Goal: Task Accomplishment & Management: Manage account settings

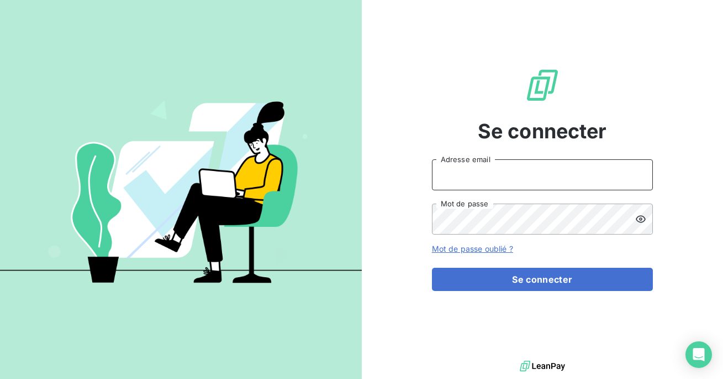
type input "admin@btlux"
click at [507, 180] on input "admin@btlux" at bounding box center [542, 174] width 221 height 31
type input "admin@ariesconsultingfzco"
click at [502, 291] on div "Se connecter admin@ariesconsultingfzco Adresse email Mot de passe Mot de passe …" at bounding box center [542, 179] width 221 height 358
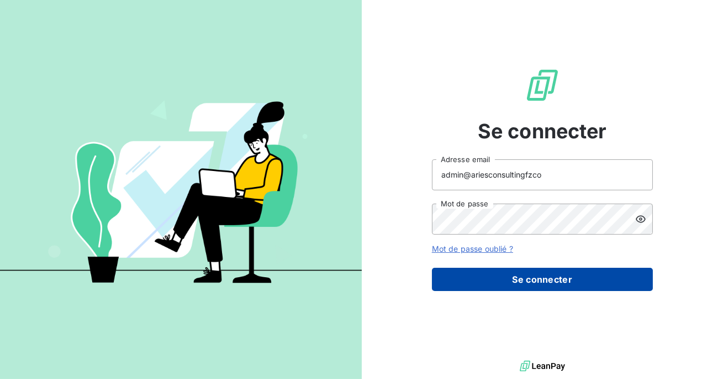
click at [507, 283] on button "Se connecter" at bounding box center [542, 278] width 221 height 23
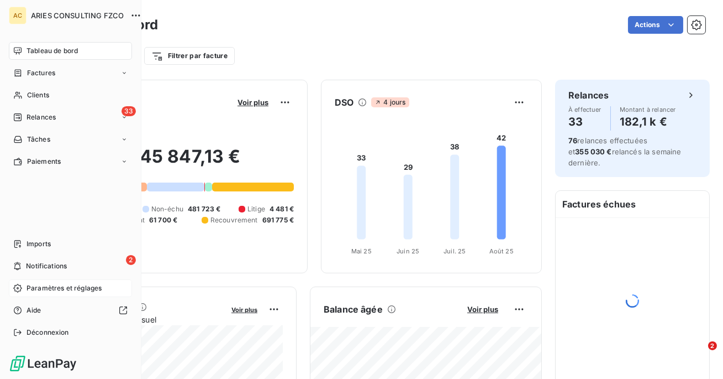
click at [38, 286] on span "Paramètres et réglages" at bounding box center [64, 288] width 75 height 10
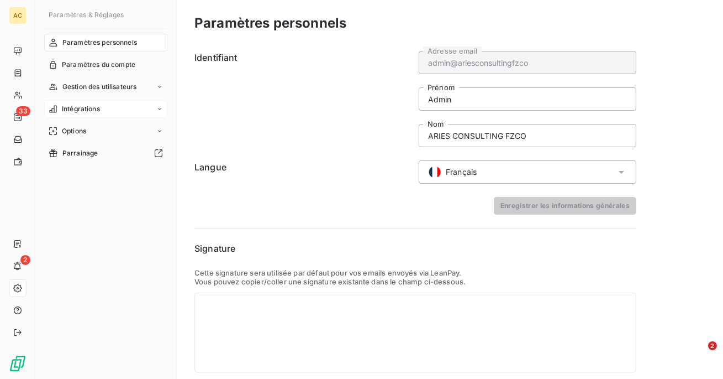
click at [81, 112] on span "Intégrations" at bounding box center [81, 109] width 38 height 10
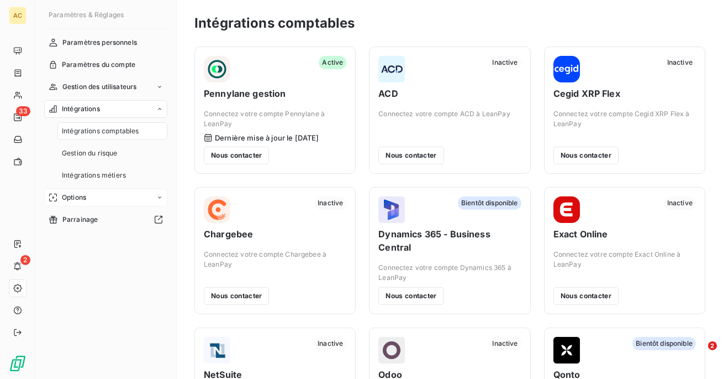
click at [76, 192] on span "Options" at bounding box center [74, 197] width 24 height 10
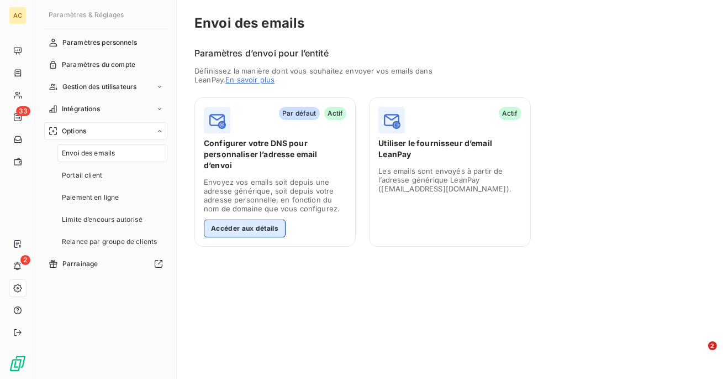
click at [240, 219] on button "Accéder aux détails" at bounding box center [245, 228] width 82 height 18
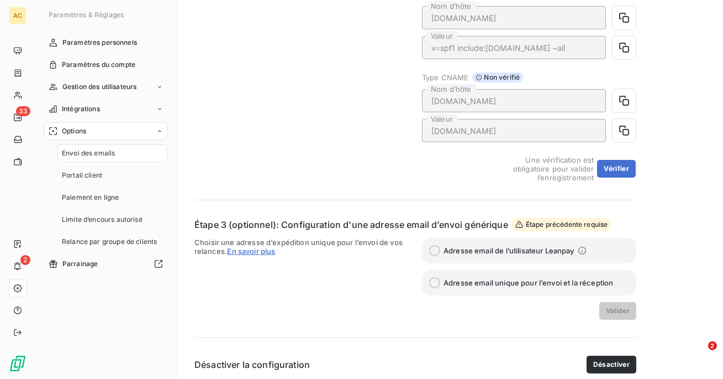
scroll to position [388, 0]
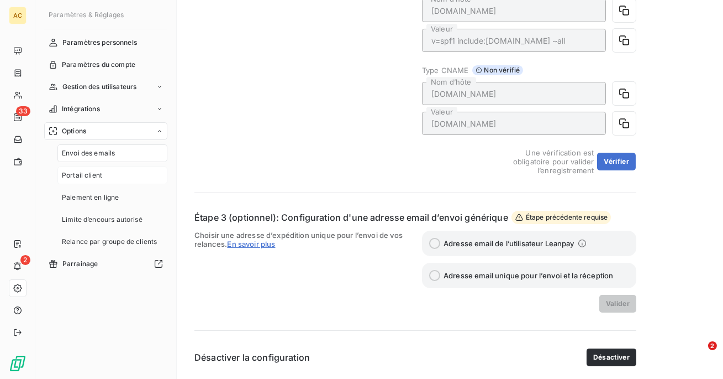
click at [111, 170] on div "Portail client" at bounding box center [112, 175] width 110 height 18
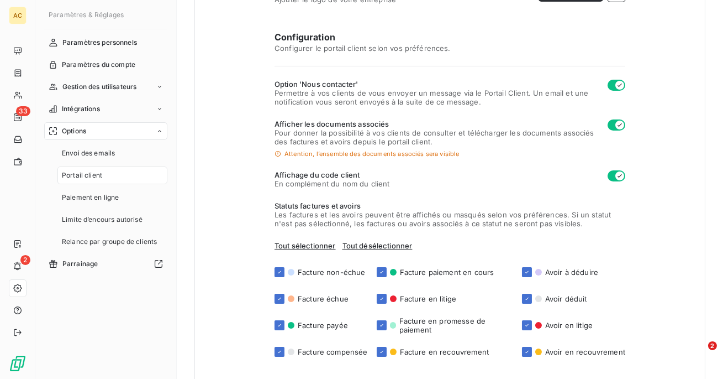
scroll to position [282, 0]
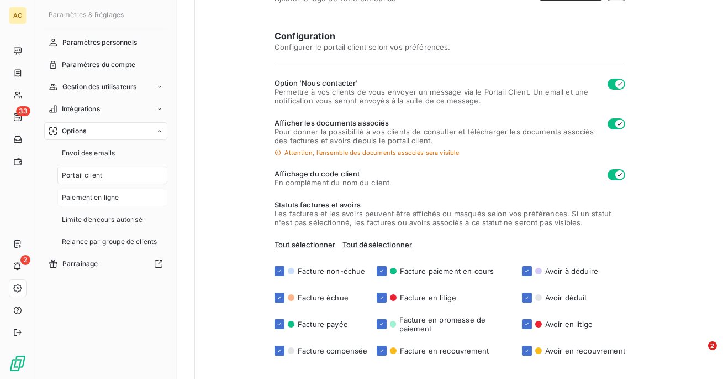
click at [105, 201] on span "Paiement en ligne" at bounding box center [90, 197] width 57 height 10
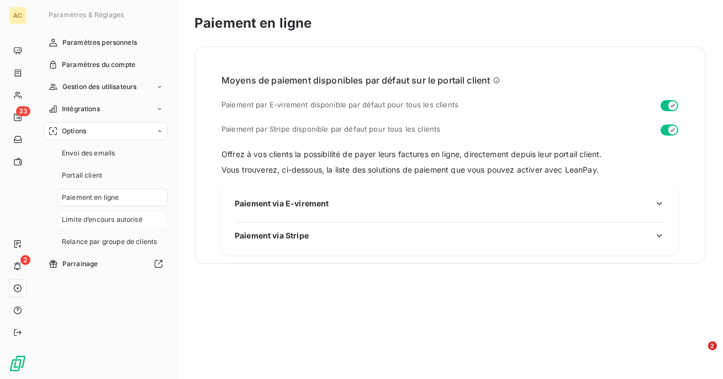
click at [111, 220] on span "Limite d’encours autorisé" at bounding box center [102, 219] width 81 height 10
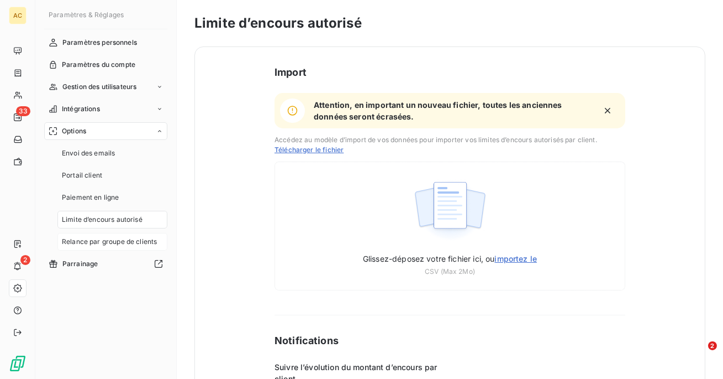
click at [115, 242] on span "Relance par groupe de clients" at bounding box center [109, 241] width 95 height 10
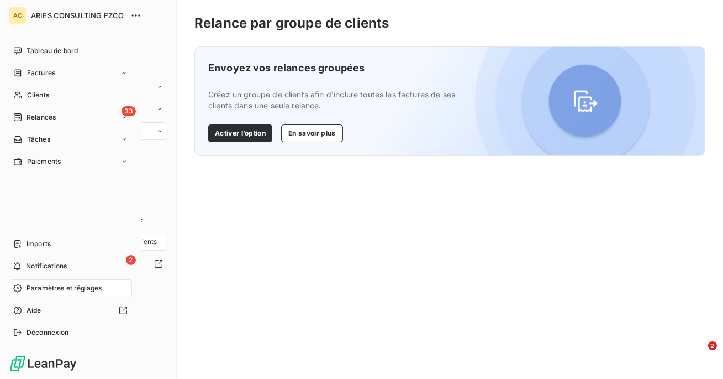
click at [36, 285] on span "Paramètres et réglages" at bounding box center [64, 288] width 75 height 10
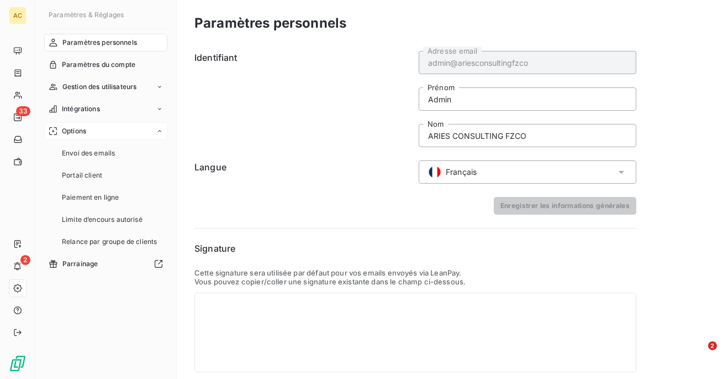
click at [88, 127] on div "Options" at bounding box center [105, 131] width 123 height 18
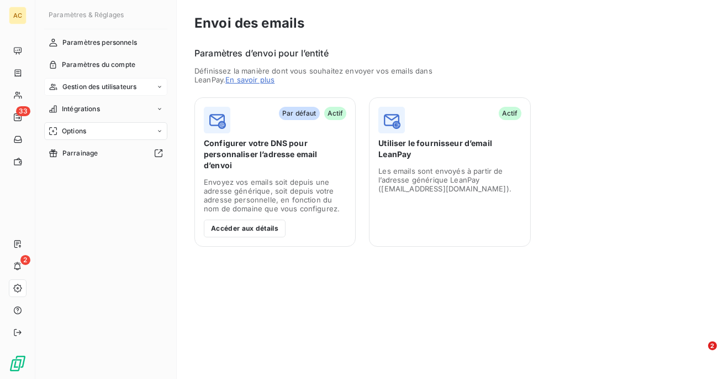
click at [99, 92] on div "Gestion des utilisateurs" at bounding box center [105, 87] width 123 height 18
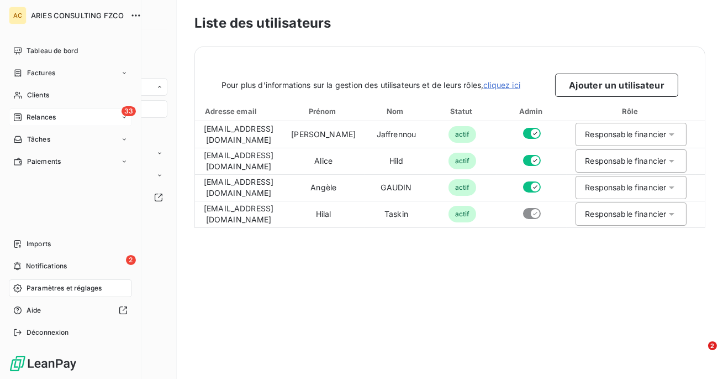
click at [50, 118] on span "Relances" at bounding box center [41, 117] width 29 height 10
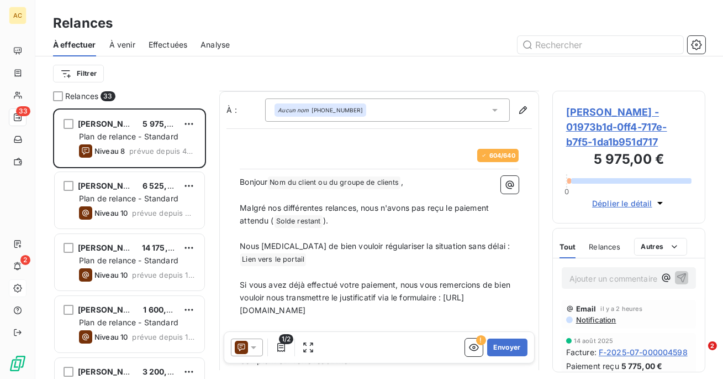
scroll to position [124, 0]
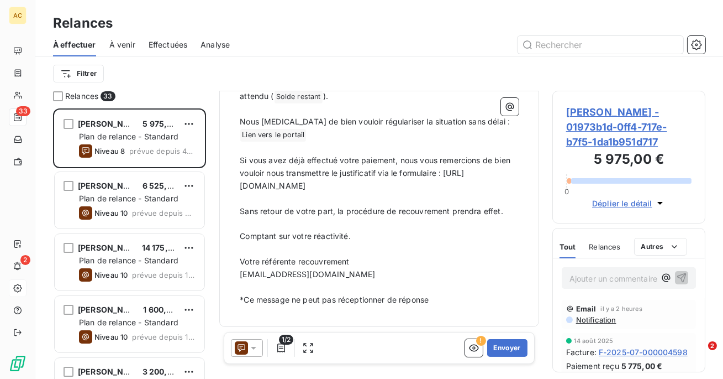
click at [166, 35] on div "Effectuées" at bounding box center [168, 44] width 39 height 23
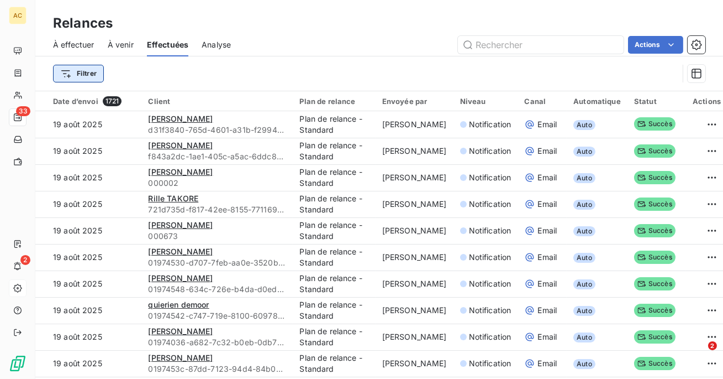
click at [91, 74] on html "AC 33 2 Relances À effectuer À venir Effectuées Analyse Actions Filtrer Date d’…" at bounding box center [361, 189] width 723 height 379
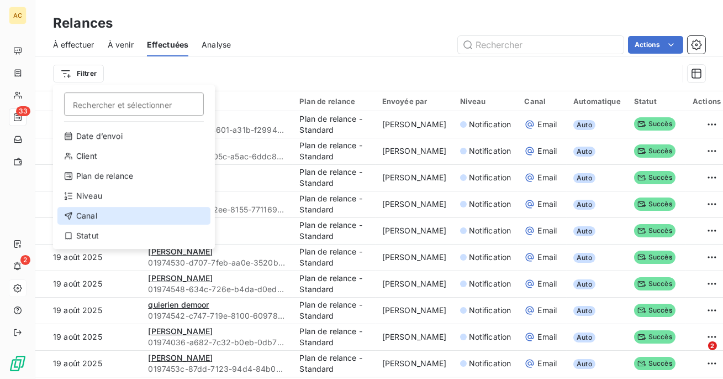
click at [138, 218] on div "Canal" at bounding box center [133, 216] width 153 height 18
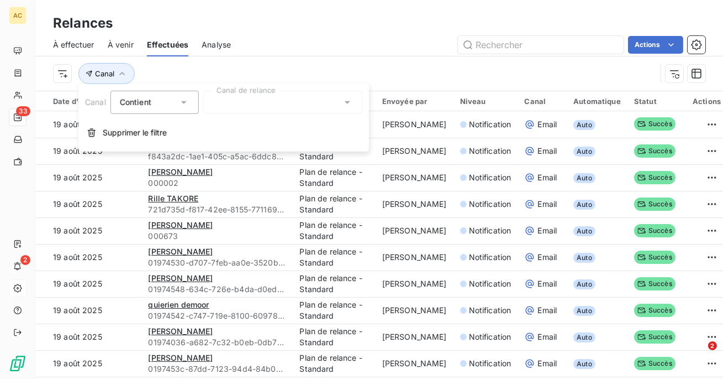
click at [258, 106] on div at bounding box center [282, 102] width 159 height 23
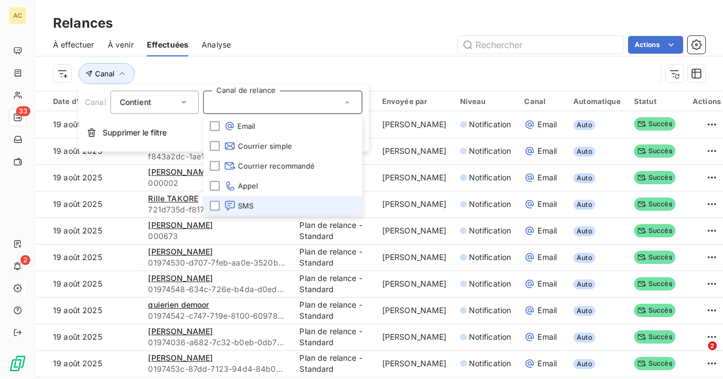
click at [255, 196] on li "SMS" at bounding box center [282, 206] width 159 height 20
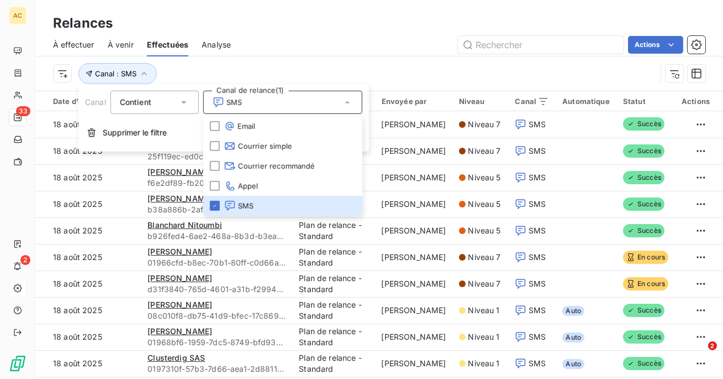
click at [335, 50] on div "Actions" at bounding box center [474, 45] width 461 height 18
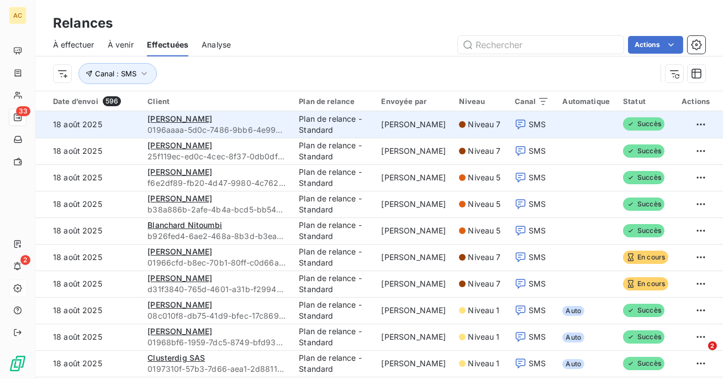
click at [356, 126] on td "Plan de relance - Standard" at bounding box center [333, 124] width 82 height 27
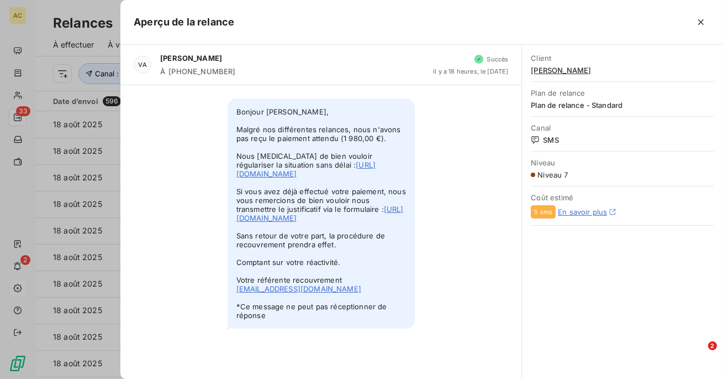
scroll to position [7, 0]
click at [702, 19] on icon "button" at bounding box center [701, 22] width 11 height 11
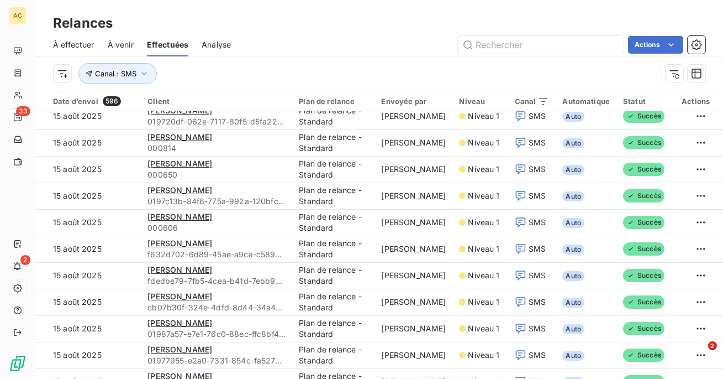
scroll to position [628, 0]
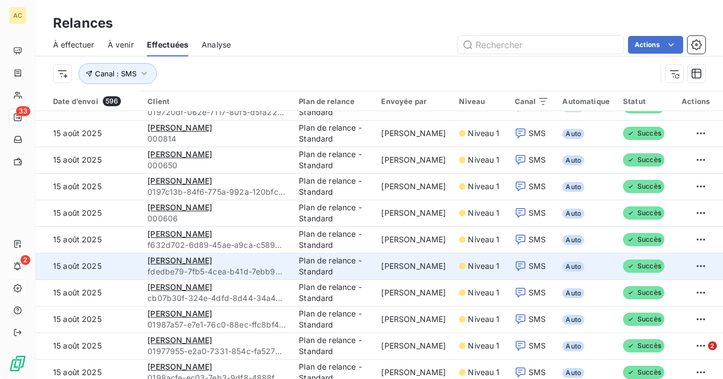
click at [470, 272] on td "Niveau 1" at bounding box center [480, 266] width 55 height 27
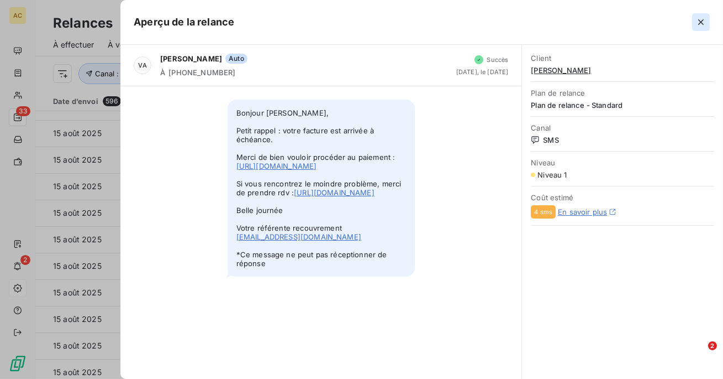
click at [705, 17] on icon "button" at bounding box center [701, 22] width 11 height 11
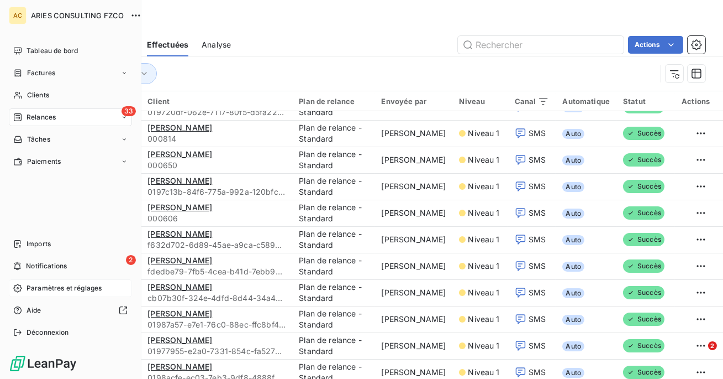
click at [29, 288] on span "Paramètres et réglages" at bounding box center [64, 288] width 75 height 10
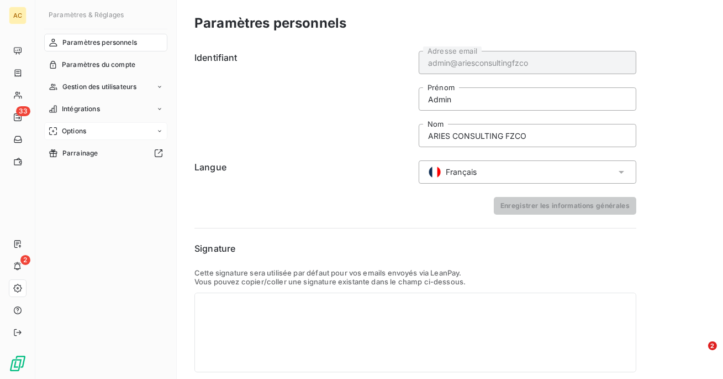
click at [75, 129] on span "Options" at bounding box center [74, 131] width 24 height 10
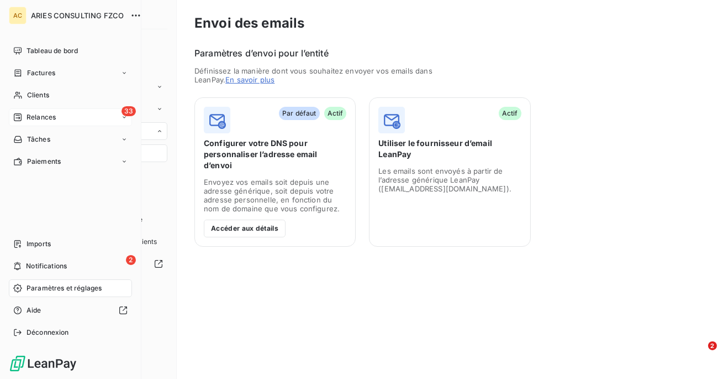
click at [33, 117] on span "Relances" at bounding box center [41, 117] width 29 height 10
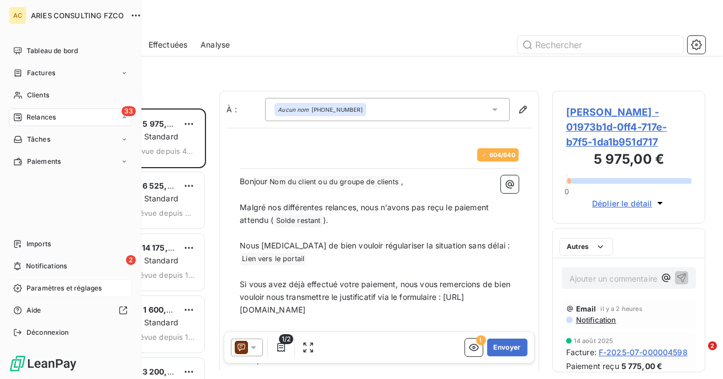
scroll to position [270, 153]
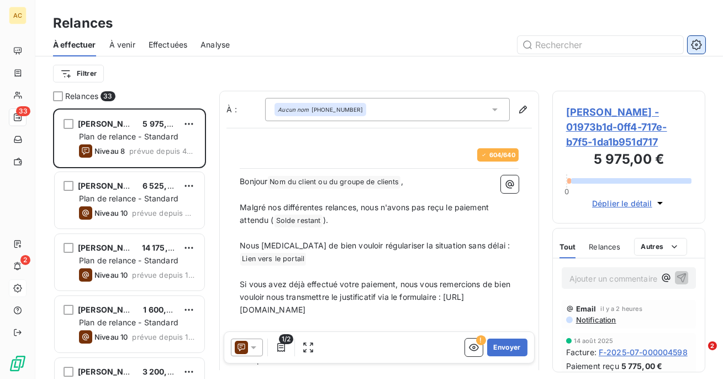
click at [702, 39] on icon "button" at bounding box center [696, 44] width 11 height 11
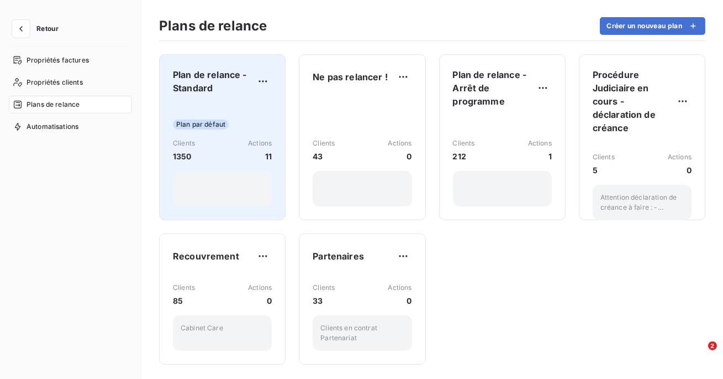
click at [238, 161] on div "Clients 1350 Actions 11" at bounding box center [222, 150] width 99 height 24
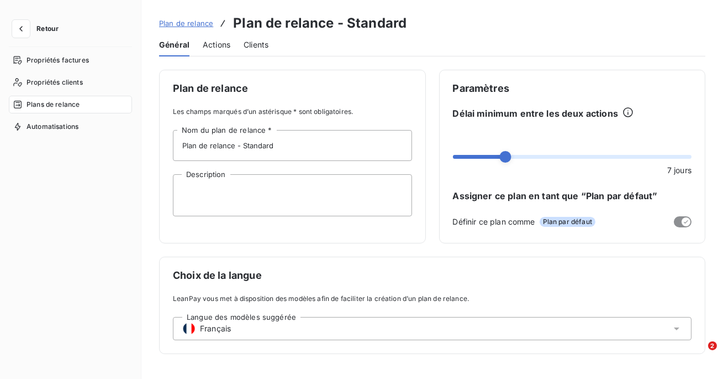
click at [217, 43] on span "Actions" at bounding box center [217, 44] width 28 height 11
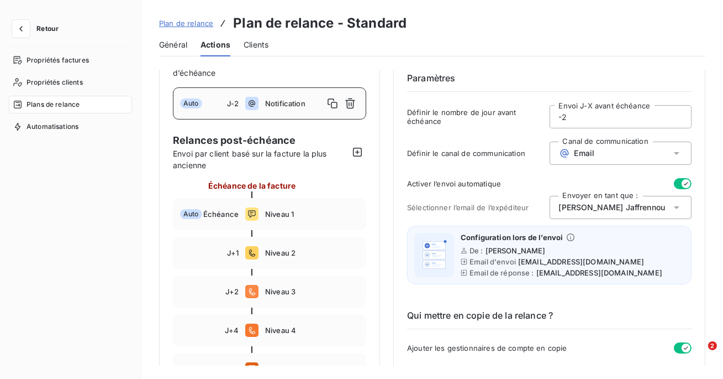
scroll to position [72, 0]
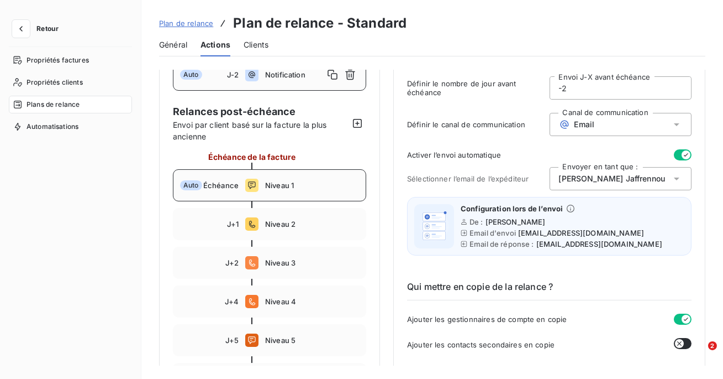
click at [314, 182] on span "Niveau 1" at bounding box center [312, 185] width 94 height 9
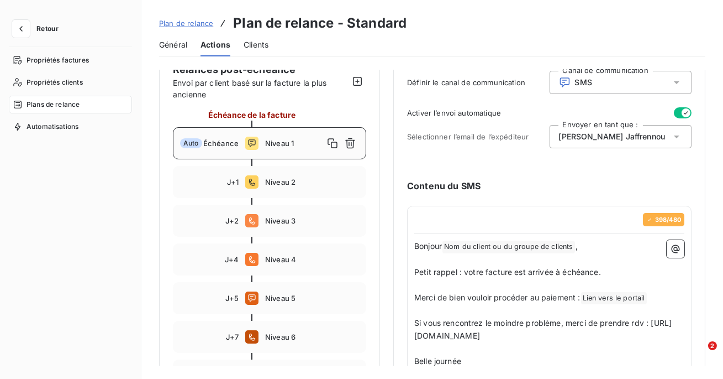
scroll to position [117, 0]
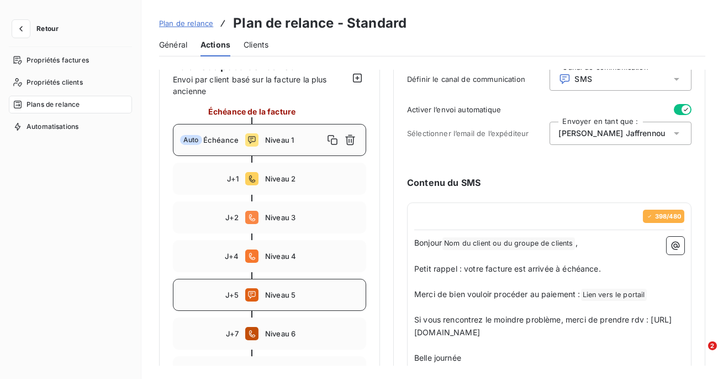
click at [307, 291] on span "Niveau 5" at bounding box center [312, 294] width 94 height 9
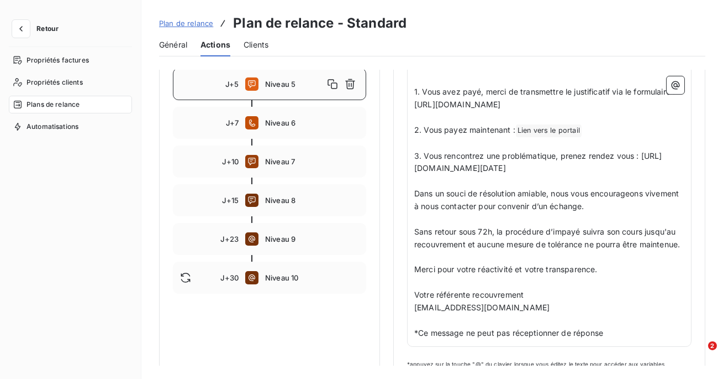
scroll to position [376, 0]
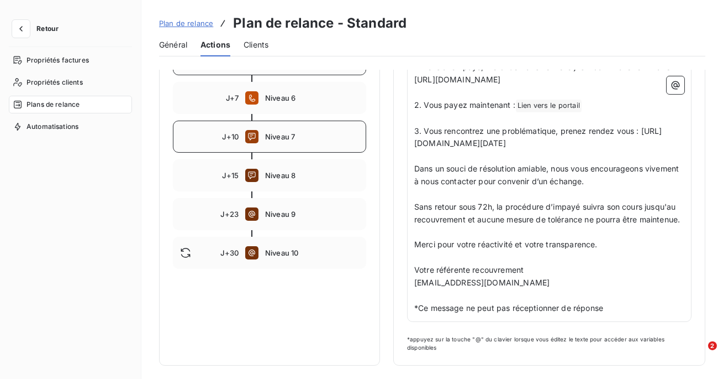
click at [282, 122] on div "J+10 Niveau 7" at bounding box center [269, 136] width 193 height 32
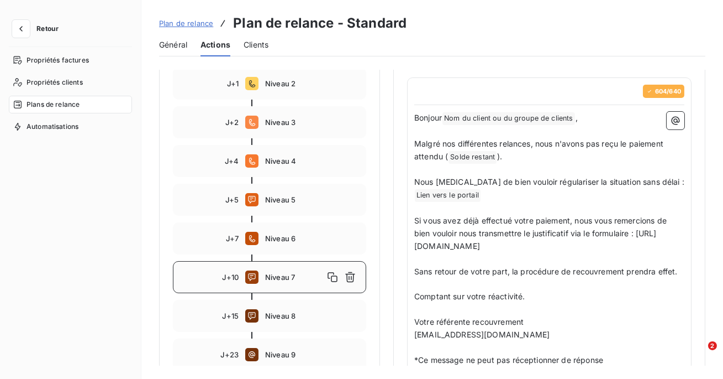
scroll to position [257, 0]
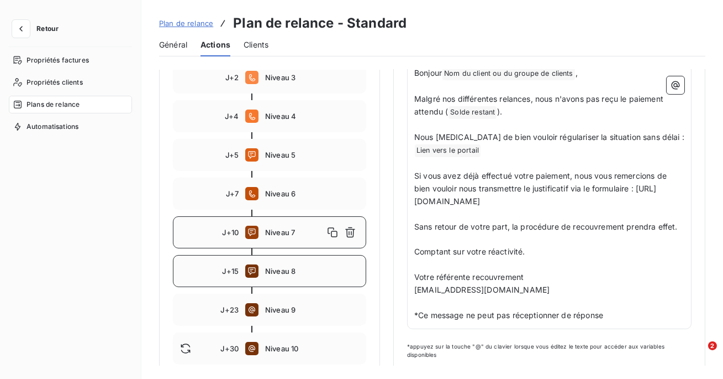
click at [291, 280] on div "J+15 Niveau 8" at bounding box center [269, 271] width 193 height 32
type input "15"
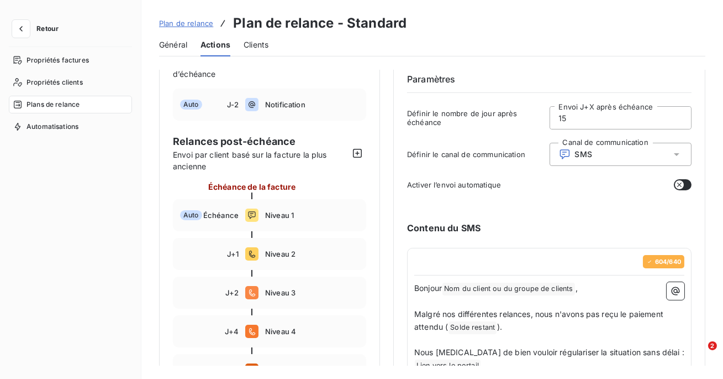
scroll to position [0, 0]
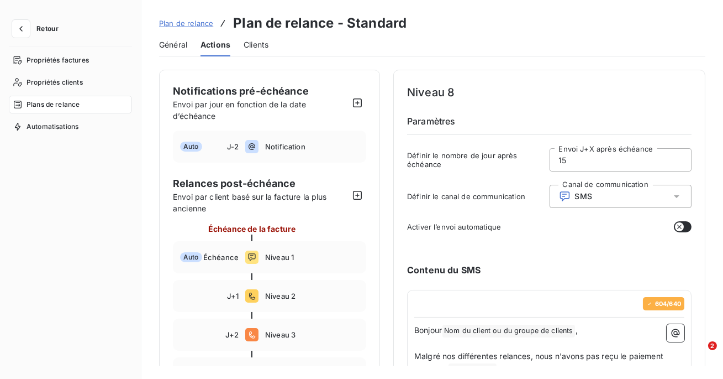
click at [183, 26] on span "Plan de relance" at bounding box center [186, 23] width 54 height 9
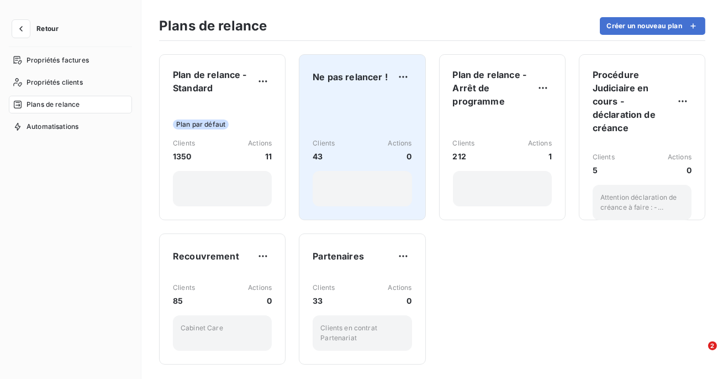
click at [340, 132] on div "Clients 43 Actions 0" at bounding box center [362, 150] width 99 height 112
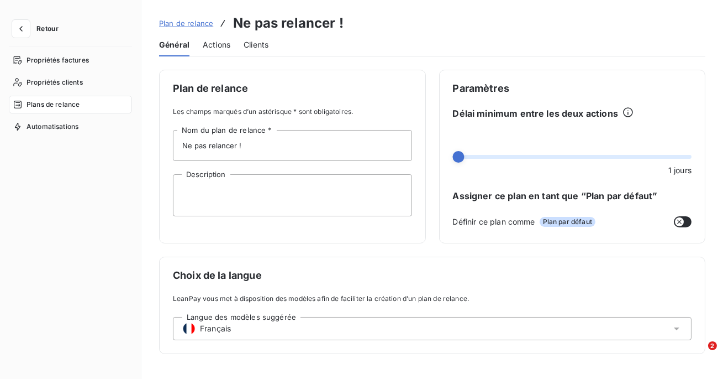
click at [192, 23] on span "Plan de relance" at bounding box center [186, 23] width 54 height 9
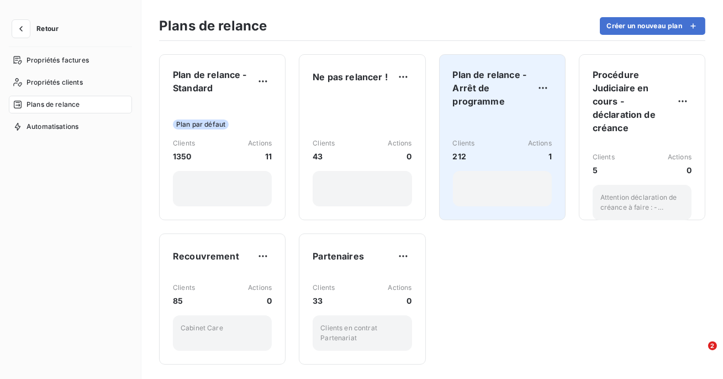
click at [519, 139] on div "Clients 212 Actions 1" at bounding box center [502, 150] width 99 height 24
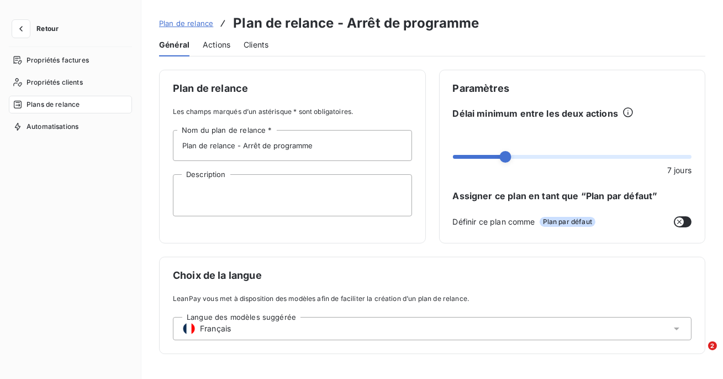
click at [215, 47] on span "Actions" at bounding box center [217, 44] width 28 height 11
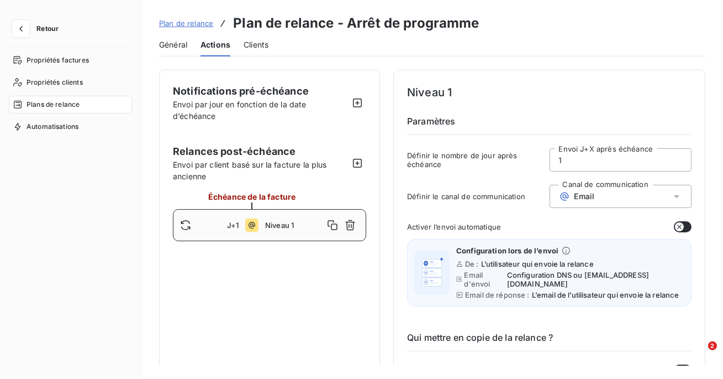
click at [186, 40] on span "Général" at bounding box center [173, 44] width 28 height 11
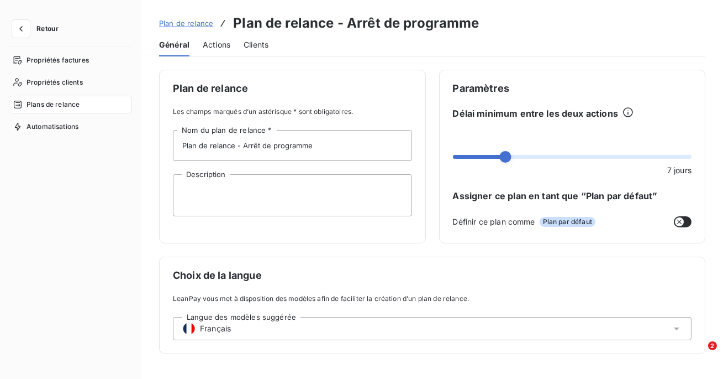
click at [170, 22] on span "Plan de relance" at bounding box center [186, 23] width 54 height 9
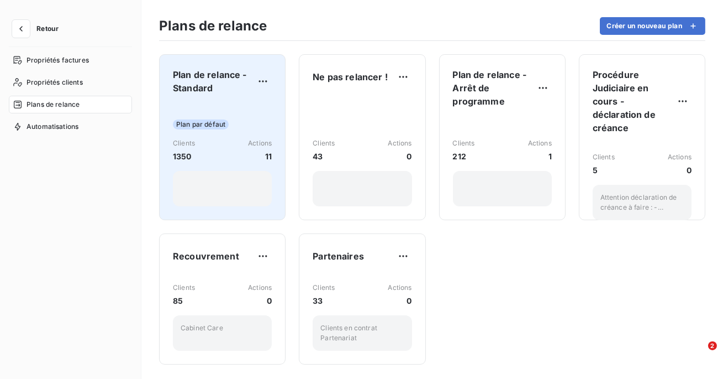
click at [251, 113] on div "Plan par défaut Clients 1350 Actions 11" at bounding box center [222, 154] width 99 height 103
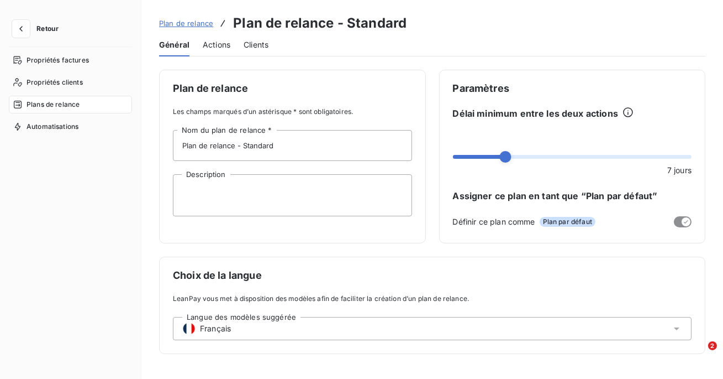
click at [222, 45] on span "Actions" at bounding box center [217, 44] width 28 height 11
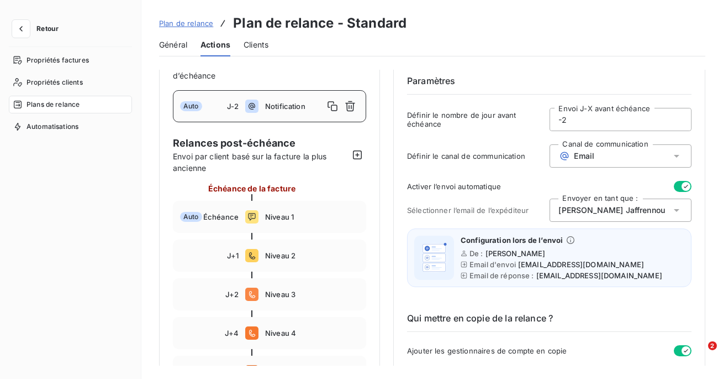
scroll to position [42, 0]
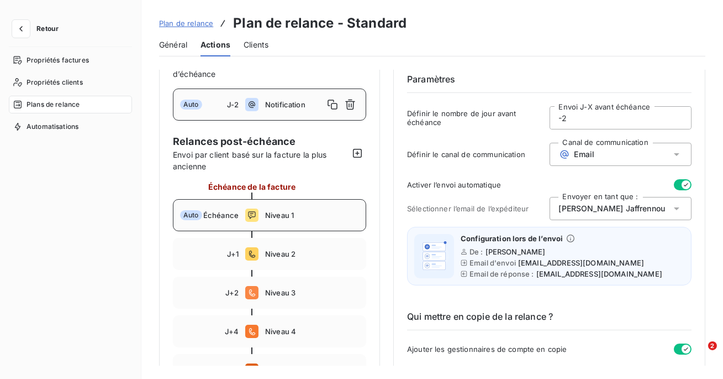
click at [286, 222] on div "Auto Échéance Niveau 1" at bounding box center [269, 215] width 193 height 32
type input "0"
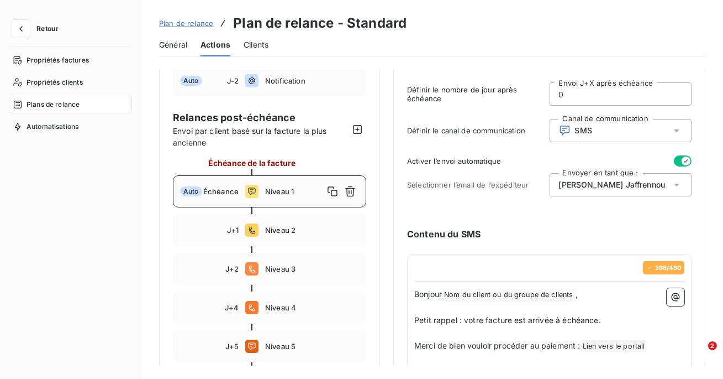
scroll to position [69, 0]
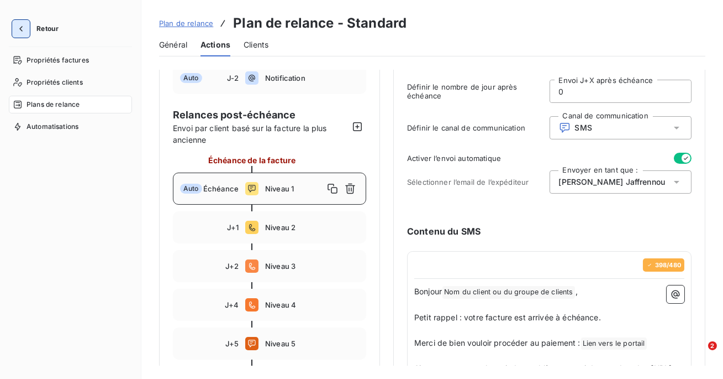
click at [19, 31] on icon "button" at bounding box center [20, 28] width 11 height 11
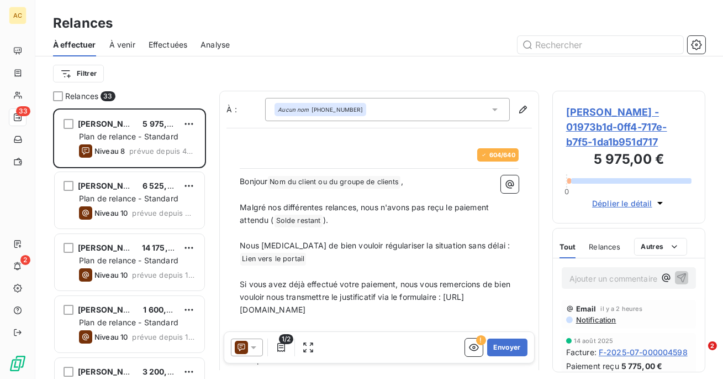
click at [173, 54] on div "Effectuées" at bounding box center [168, 44] width 39 height 23
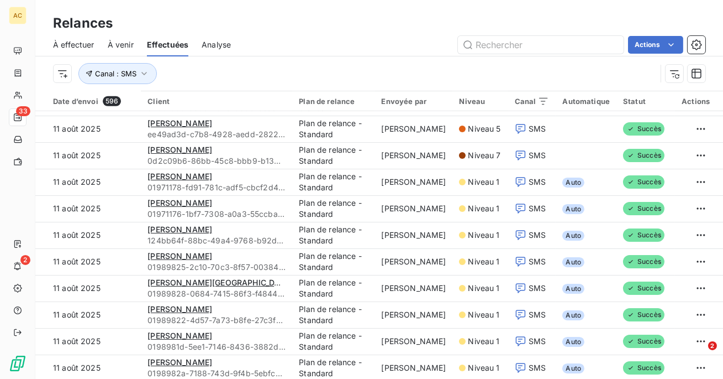
scroll to position [1289, 0]
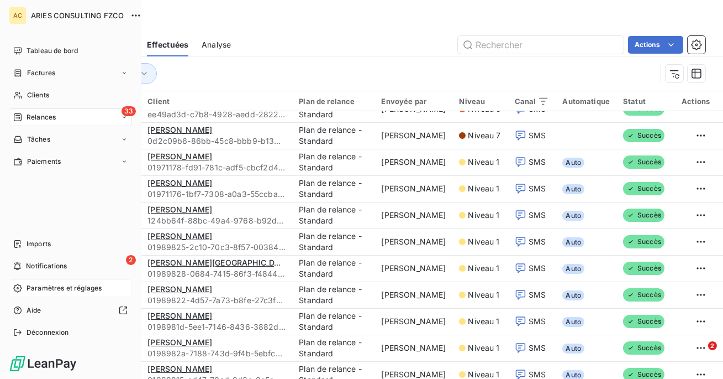
click at [41, 295] on div "Paramètres et réglages" at bounding box center [70, 288] width 123 height 18
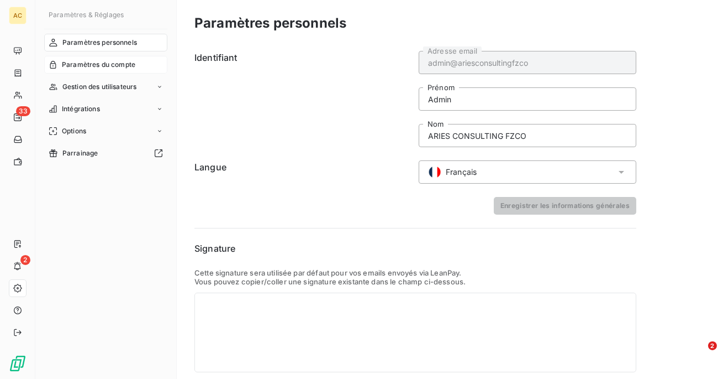
click at [86, 64] on span "Paramètres du compte" at bounding box center [98, 65] width 73 height 10
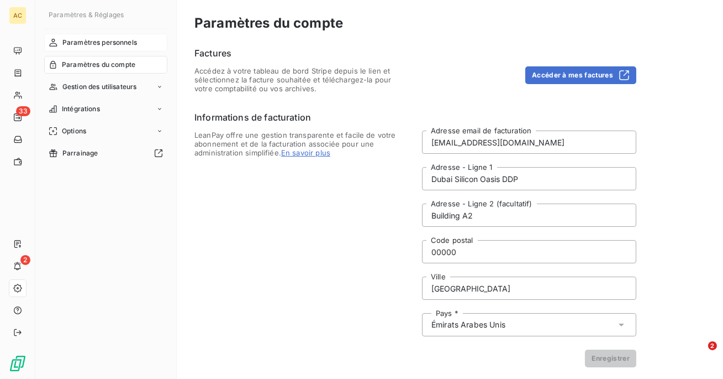
click at [112, 41] on span "Paramètres personnels" at bounding box center [99, 43] width 75 height 10
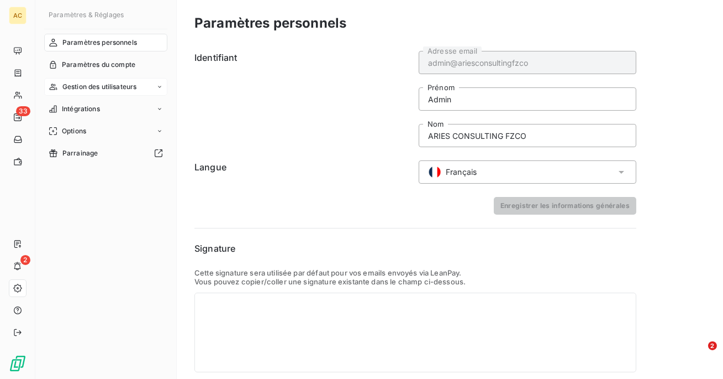
click at [66, 88] on span "Gestion des utilisateurs" at bounding box center [99, 87] width 75 height 10
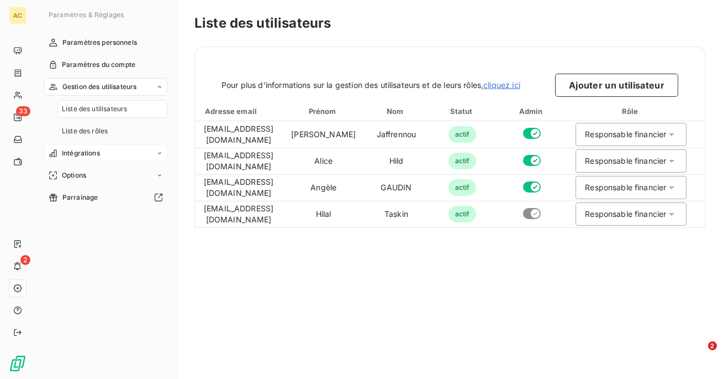
click at [75, 152] on span "Intégrations" at bounding box center [81, 153] width 38 height 10
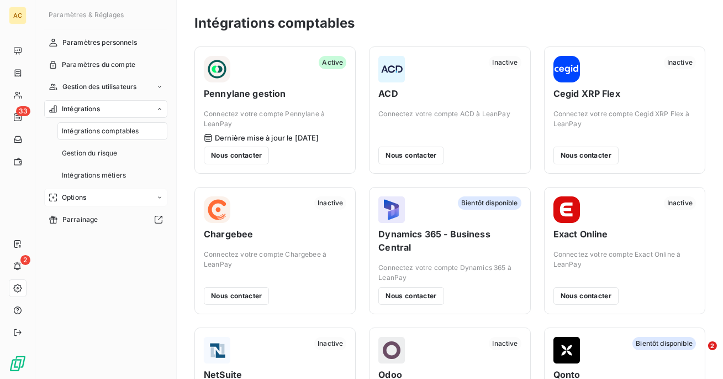
click at [81, 203] on div "Options" at bounding box center [105, 197] width 123 height 18
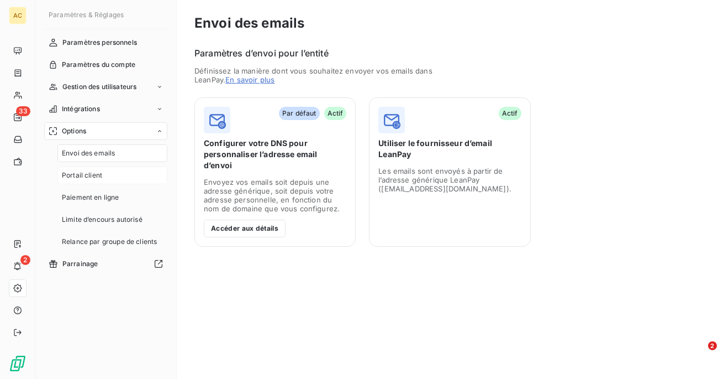
click at [99, 169] on div "Portail client" at bounding box center [112, 175] width 110 height 18
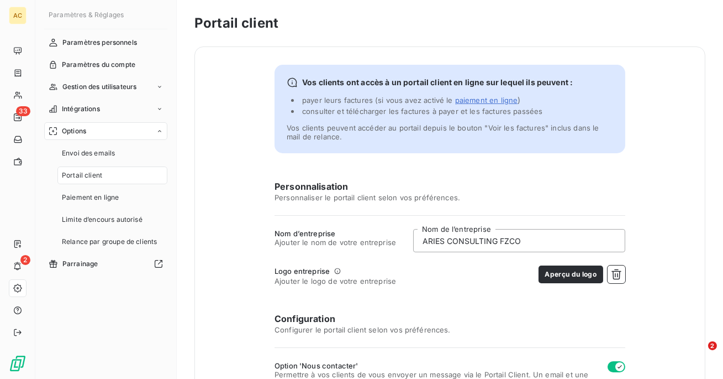
click at [98, 187] on nav "Envoi des emails Portail client Paiement en ligne Limite d’encours autorisé Rel…" at bounding box center [112, 197] width 110 height 106
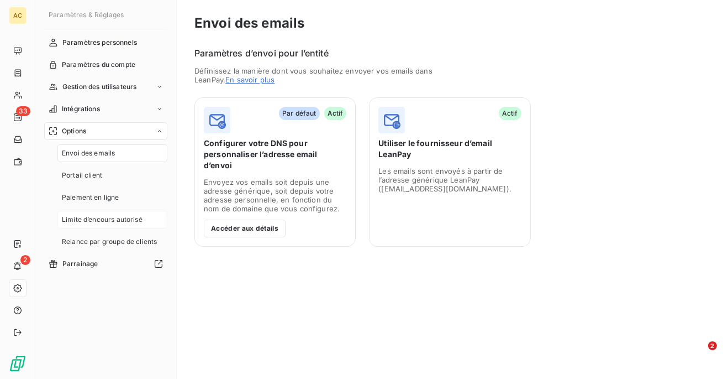
click at [98, 213] on div "Limite d’encours autorisé" at bounding box center [112, 220] width 110 height 18
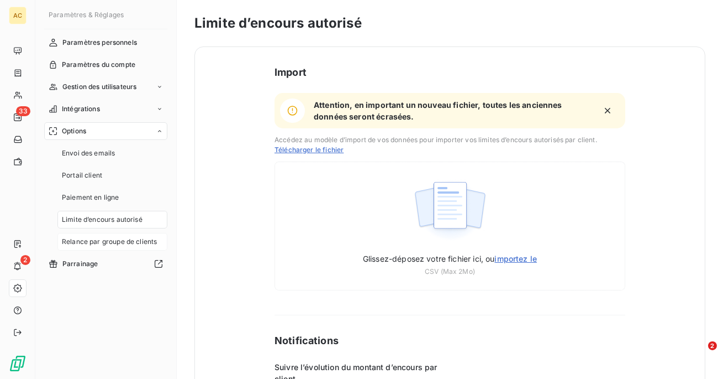
click at [98, 241] on span "Relance par groupe de clients" at bounding box center [109, 241] width 95 height 10
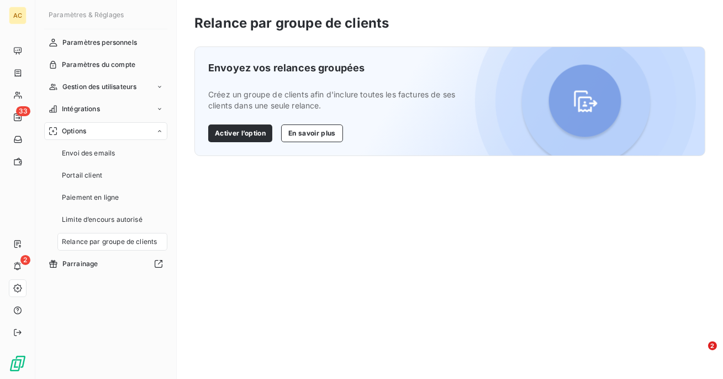
click at [116, 124] on div "Options" at bounding box center [105, 131] width 123 height 18
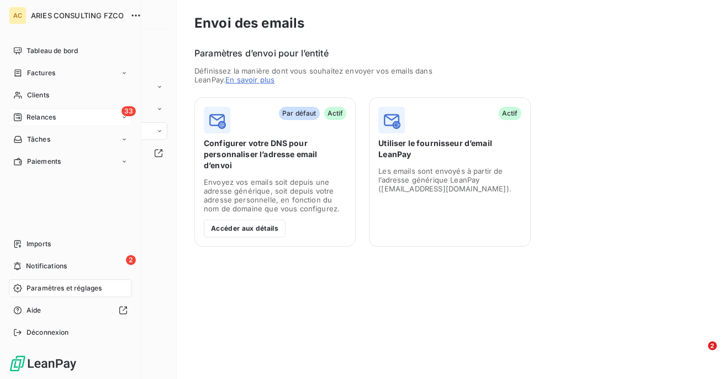
click at [22, 118] on div "Relances" at bounding box center [34, 117] width 43 height 10
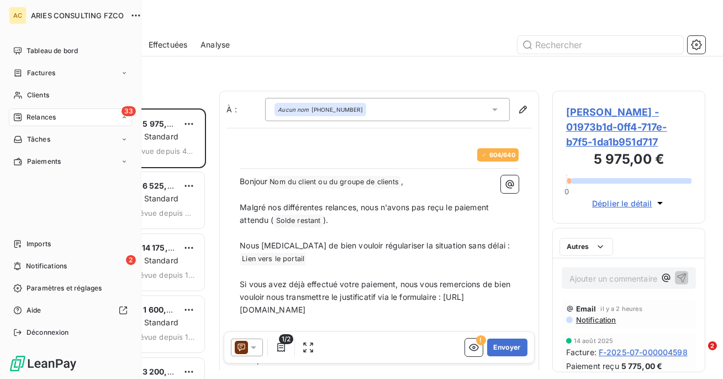
scroll to position [270, 153]
click at [23, 289] on div "Paramètres et réglages" at bounding box center [70, 288] width 123 height 18
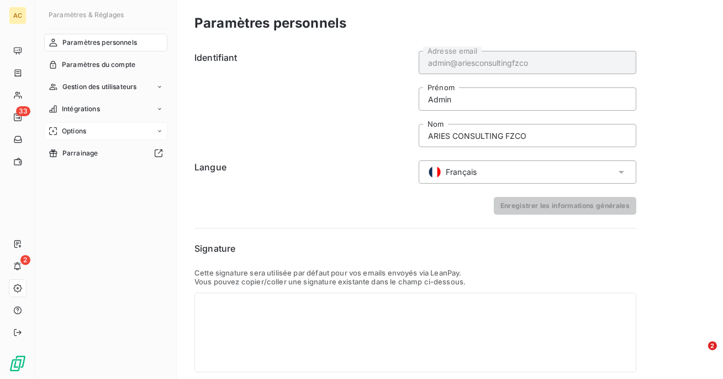
click at [91, 129] on div "Options" at bounding box center [105, 131] width 123 height 18
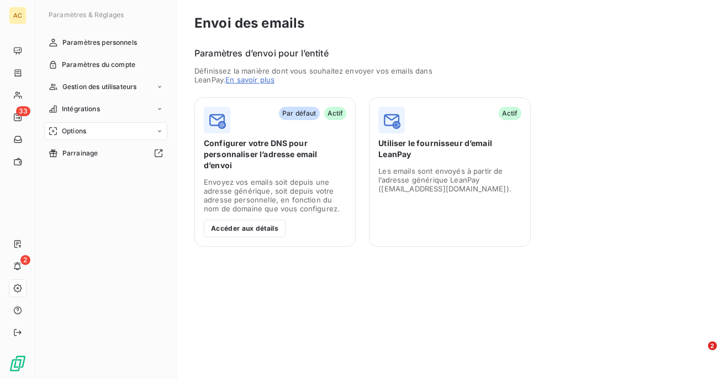
click at [124, 129] on div "Options" at bounding box center [105, 131] width 123 height 18
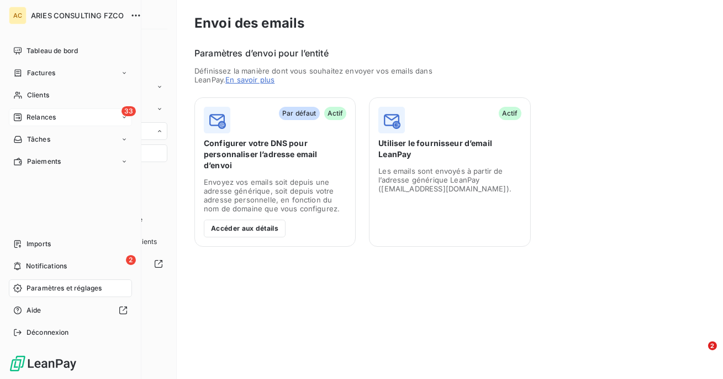
click at [23, 120] on div "Relances" at bounding box center [34, 117] width 43 height 10
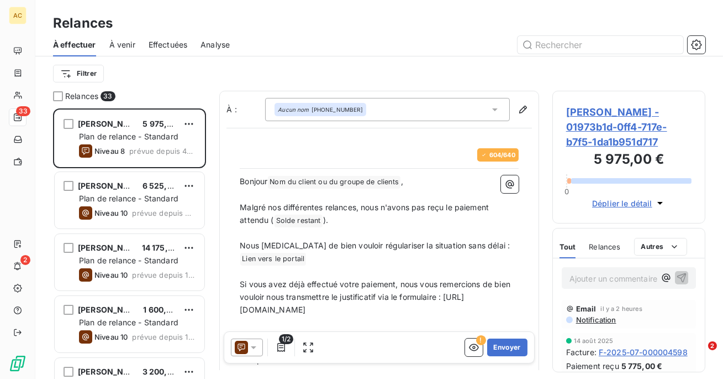
scroll to position [270, 153]
click at [697, 46] on icon "button" at bounding box center [696, 44] width 11 height 11
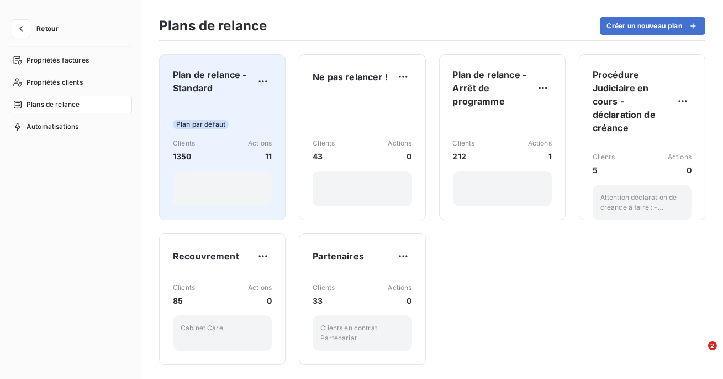
click at [248, 148] on span "Actions" at bounding box center [260, 143] width 24 height 10
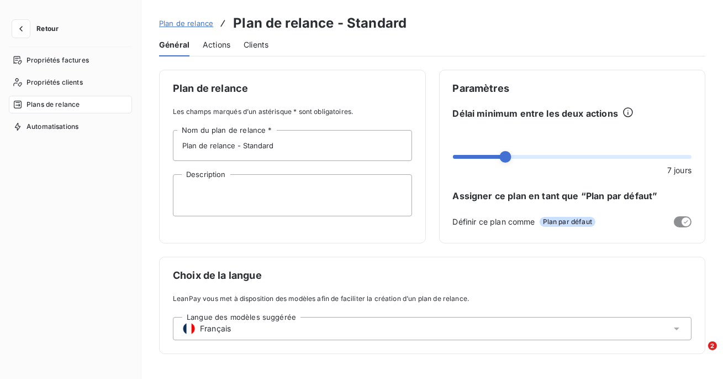
click at [218, 53] on div "Actions" at bounding box center [217, 44] width 28 height 23
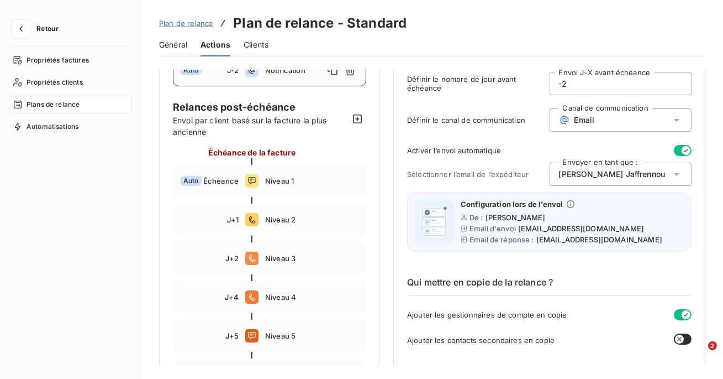
scroll to position [111, 0]
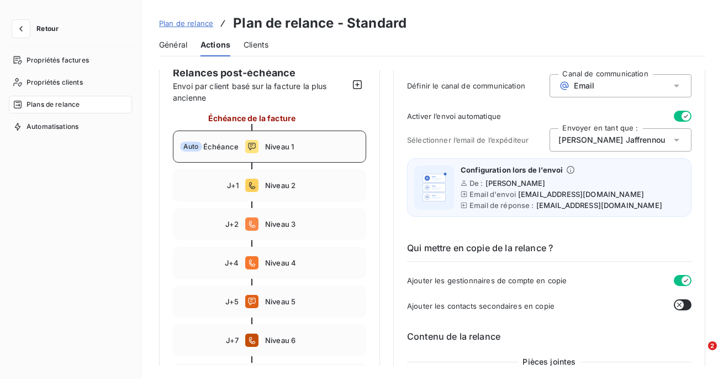
click at [290, 157] on div "Auto Échéance Niveau 1" at bounding box center [269, 146] width 193 height 32
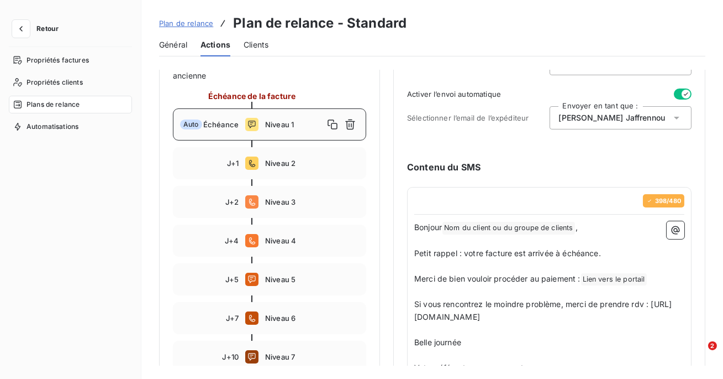
scroll to position [138, 0]
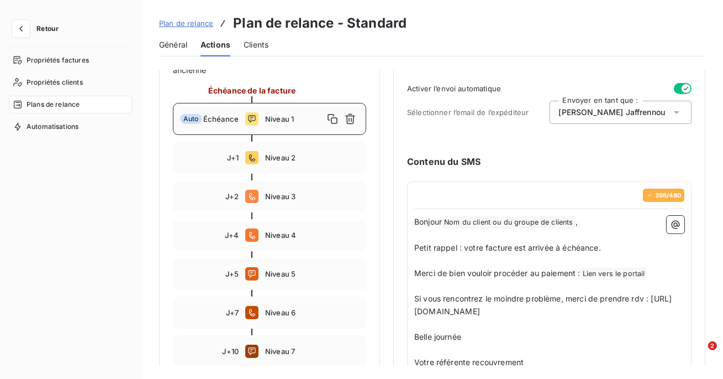
click at [600, 112] on span "Valérie Jaffrennou" at bounding box center [612, 112] width 107 height 11
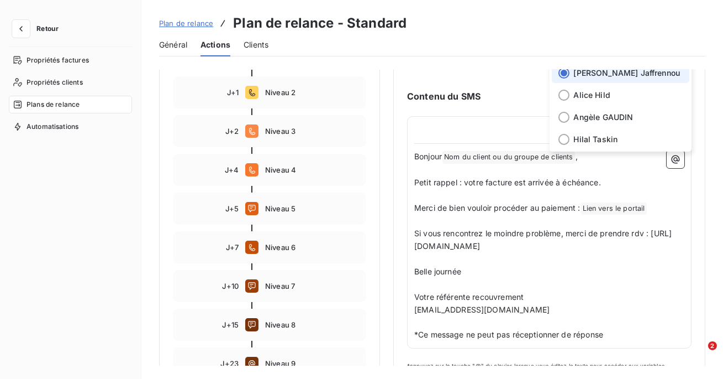
scroll to position [188, 0]
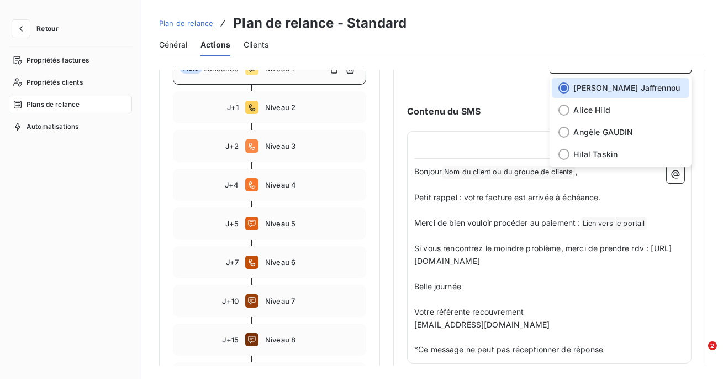
click at [478, 105] on h6 "Contenu du SMS" at bounding box center [549, 110] width 285 height 13
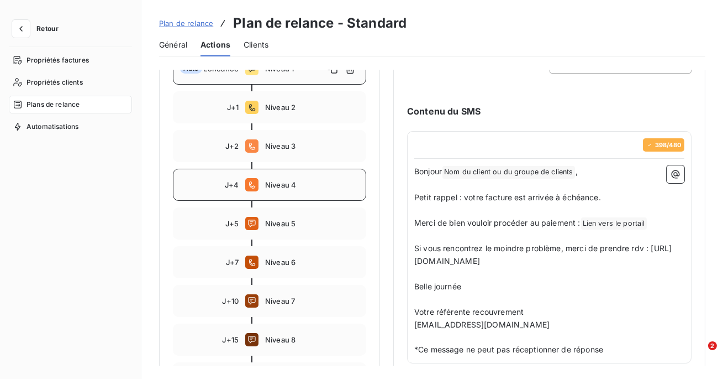
scroll to position [199, 0]
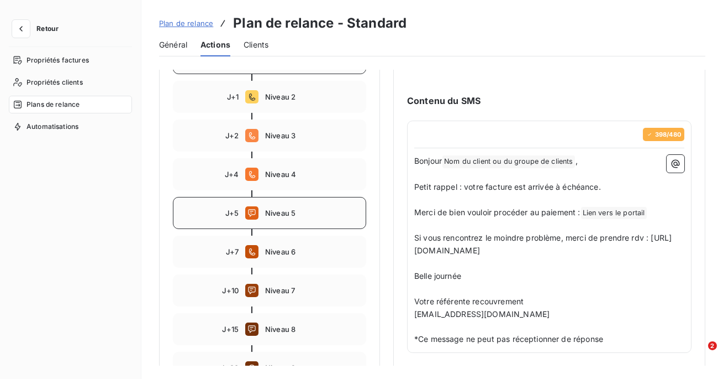
click at [280, 209] on span "Niveau 5" at bounding box center [312, 212] width 94 height 9
type input "5"
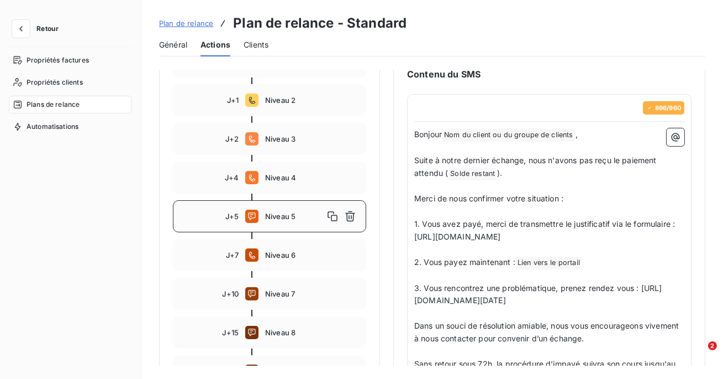
scroll to position [19, 0]
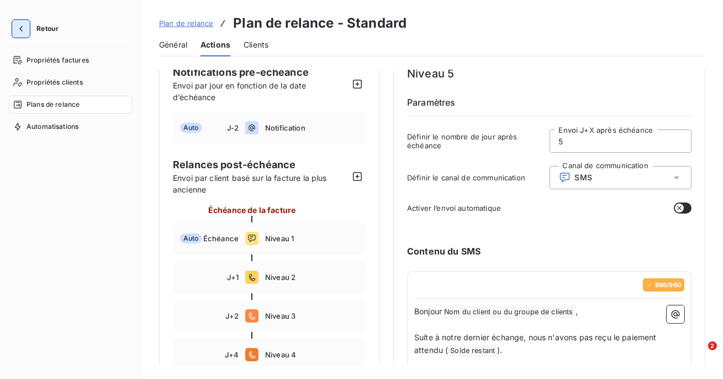
click at [17, 29] on icon "button" at bounding box center [20, 28] width 11 height 11
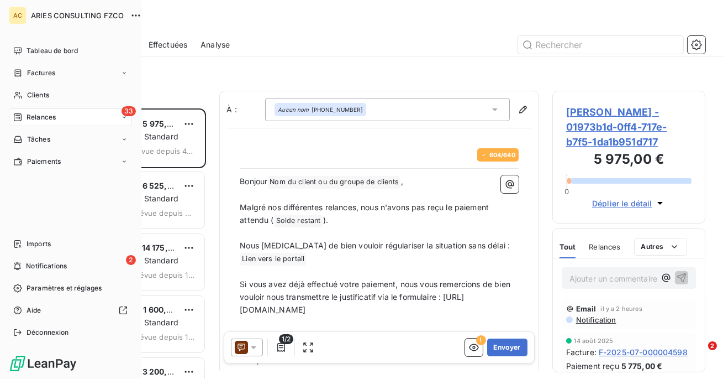
scroll to position [270, 153]
click at [51, 282] on div "Paramètres et réglages" at bounding box center [70, 288] width 123 height 18
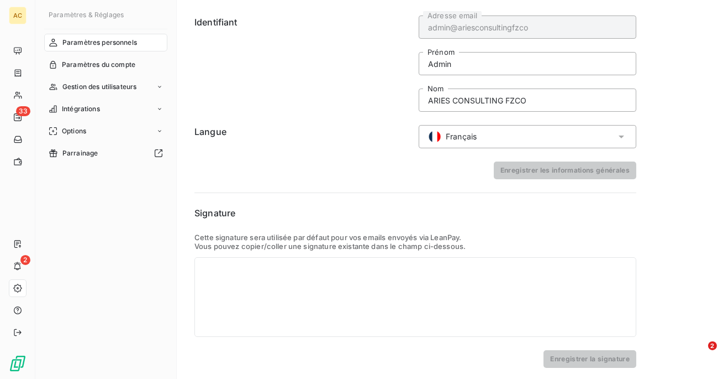
scroll to position [37, 0]
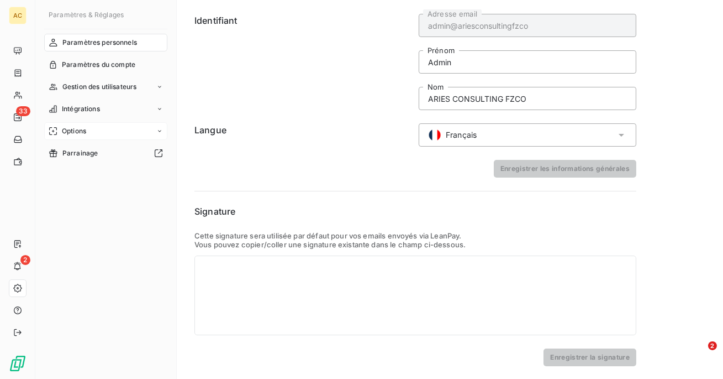
click at [90, 138] on div "Options" at bounding box center [105, 131] width 123 height 18
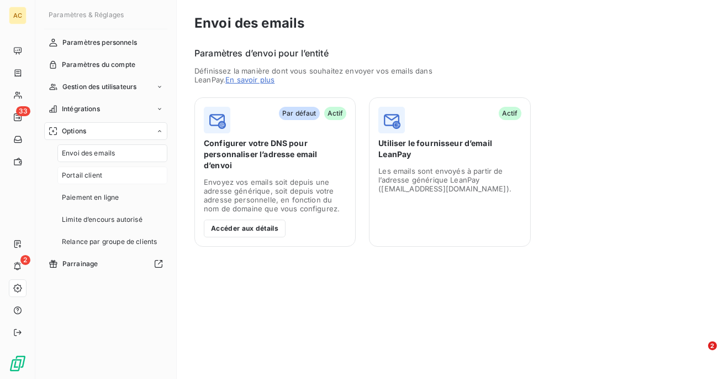
click at [86, 174] on span "Portail client" at bounding box center [82, 175] width 40 height 10
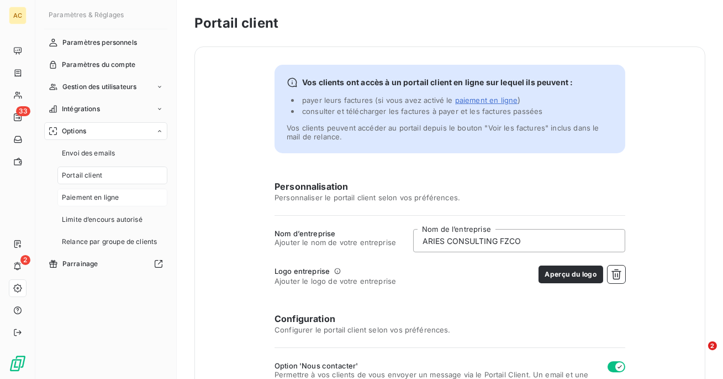
click at [86, 192] on span "Paiement en ligne" at bounding box center [90, 197] width 57 height 10
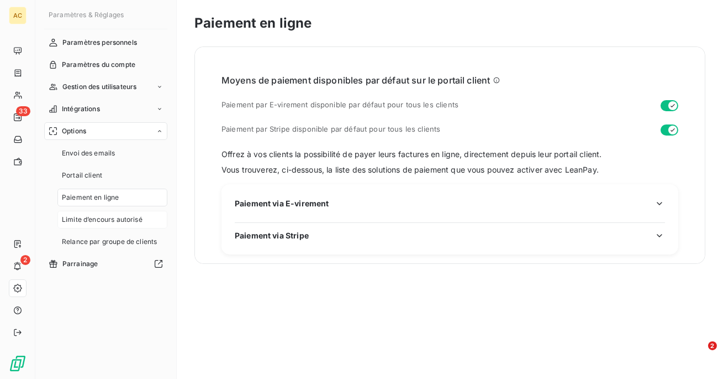
click at [87, 216] on span "Limite d’encours autorisé" at bounding box center [102, 219] width 81 height 10
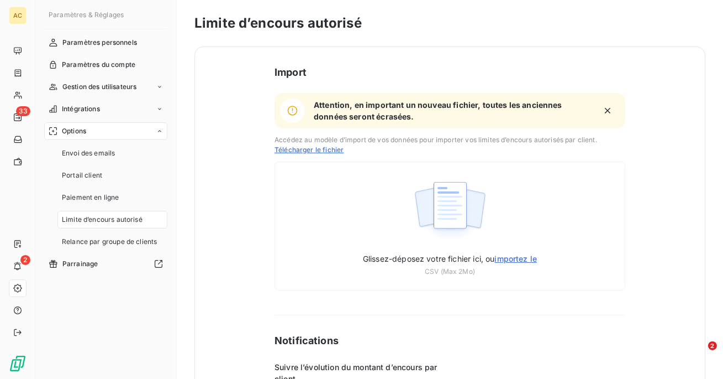
click at [87, 252] on nav "Paramètres personnels Paramètres du compte Gestion des utilisateurs Intégration…" at bounding box center [105, 153] width 123 height 239
click at [91, 241] on span "Relance par groupe de clients" at bounding box center [109, 241] width 95 height 10
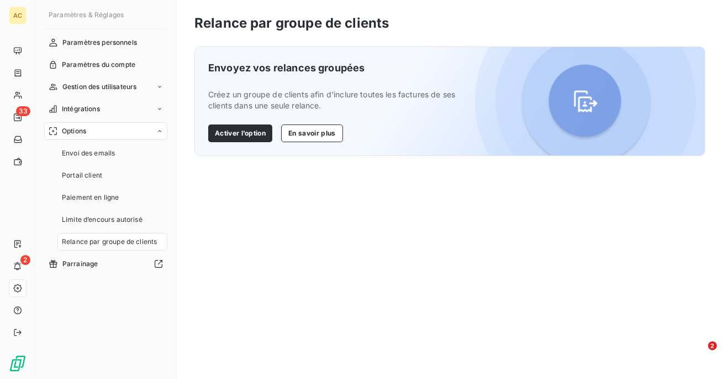
click at [92, 162] on nav "Envoi des emails Portail client Paiement en ligne Limite d’encours autorisé Rel…" at bounding box center [112, 197] width 110 height 106
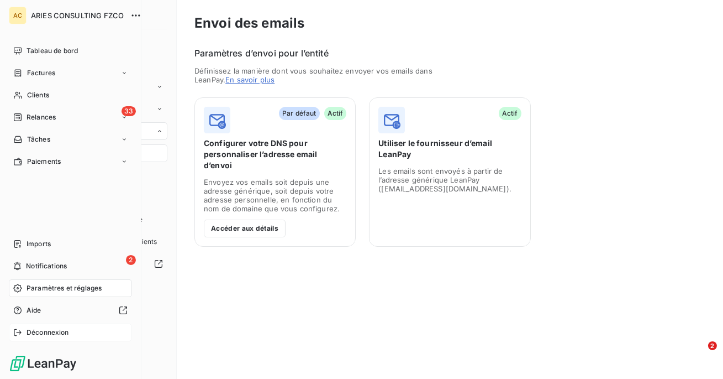
click at [34, 335] on span "Déconnexion" at bounding box center [48, 332] width 43 height 10
